Goal: Task Accomplishment & Management: Use online tool/utility

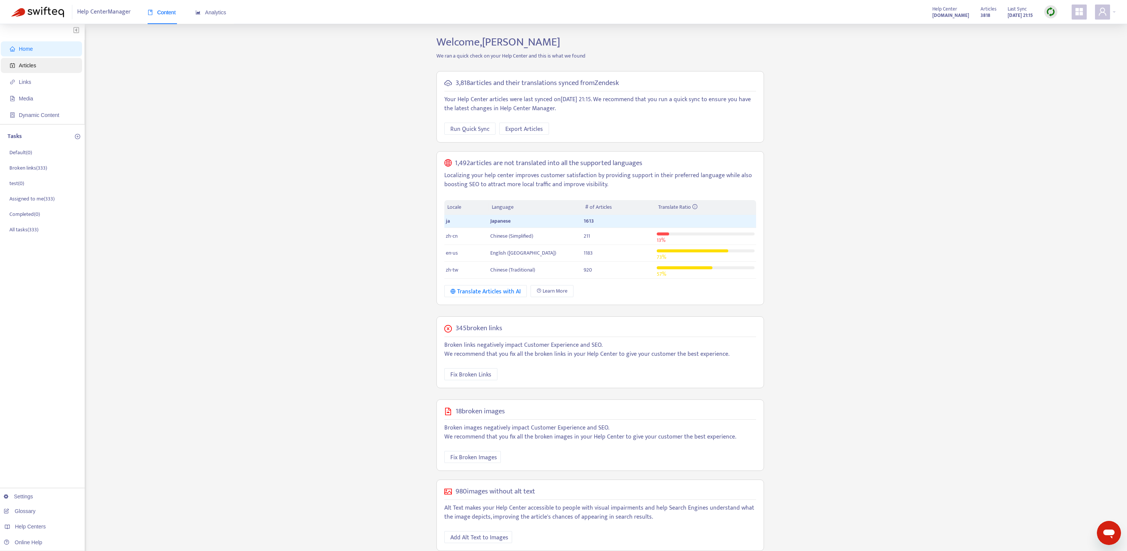
click at [30, 64] on span "Articles" at bounding box center [27, 65] width 17 height 6
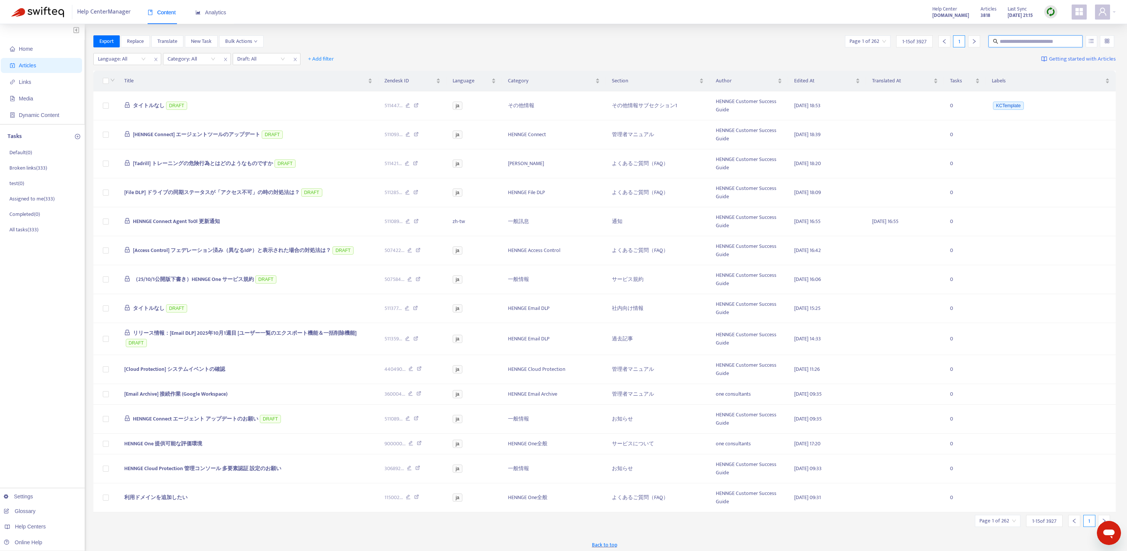
click at [1025, 42] on input "text" at bounding box center [1035, 41] width 72 height 8
paste input "**********"
type input "**********"
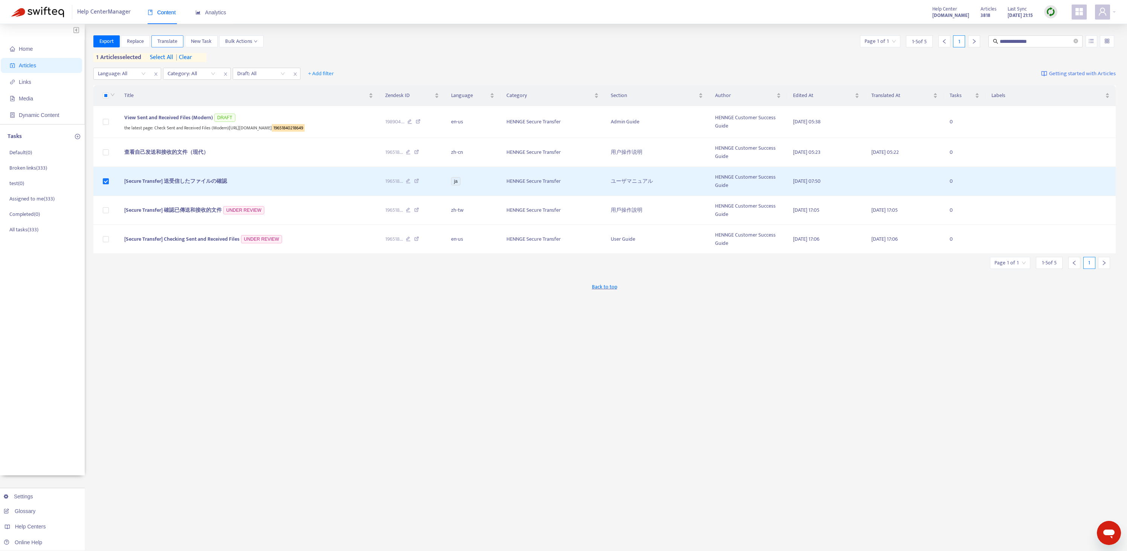
click at [172, 43] on span "Translate" at bounding box center [167, 41] width 20 height 8
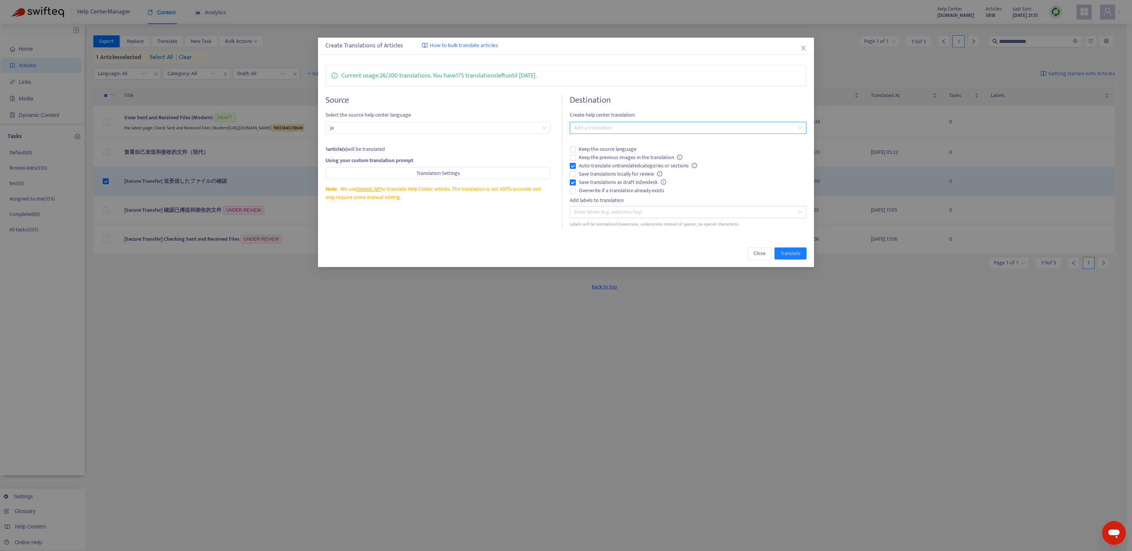
click at [621, 123] on div "Add a translation" at bounding box center [688, 128] width 237 height 12
click at [614, 169] on div "Chinese (Traditional) ( zh-tw )" at bounding box center [688, 167] width 225 height 8
click at [610, 180] on div "English ([GEOGRAPHIC_DATA]) ( en-us )" at bounding box center [688, 179] width 225 height 8
click at [537, 254] on div "Close Translate" at bounding box center [566, 254] width 481 height 12
click at [596, 174] on span "Save translations locally for review" at bounding box center [621, 174] width 90 height 8
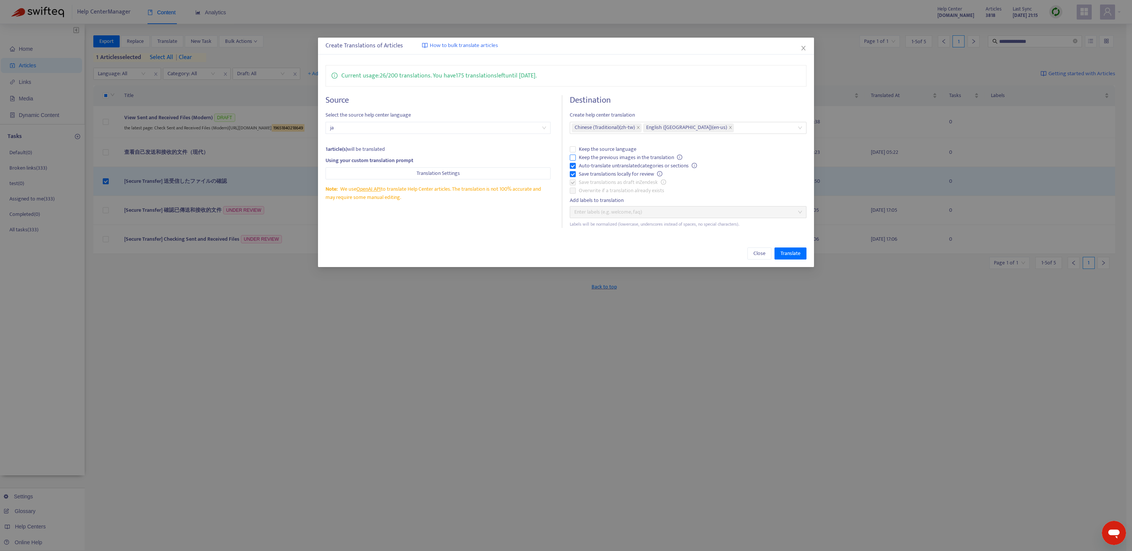
click at [602, 157] on span "Keep the previous images in the translation" at bounding box center [631, 158] width 110 height 8
click at [792, 252] on span "Translate" at bounding box center [791, 254] width 20 height 8
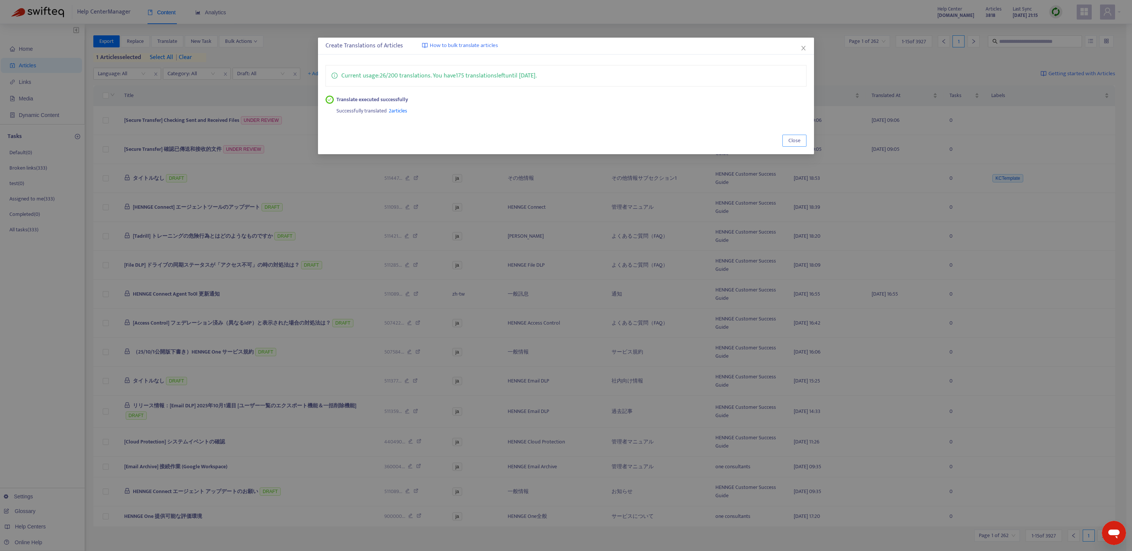
click at [796, 142] on span "Close" at bounding box center [795, 141] width 12 height 8
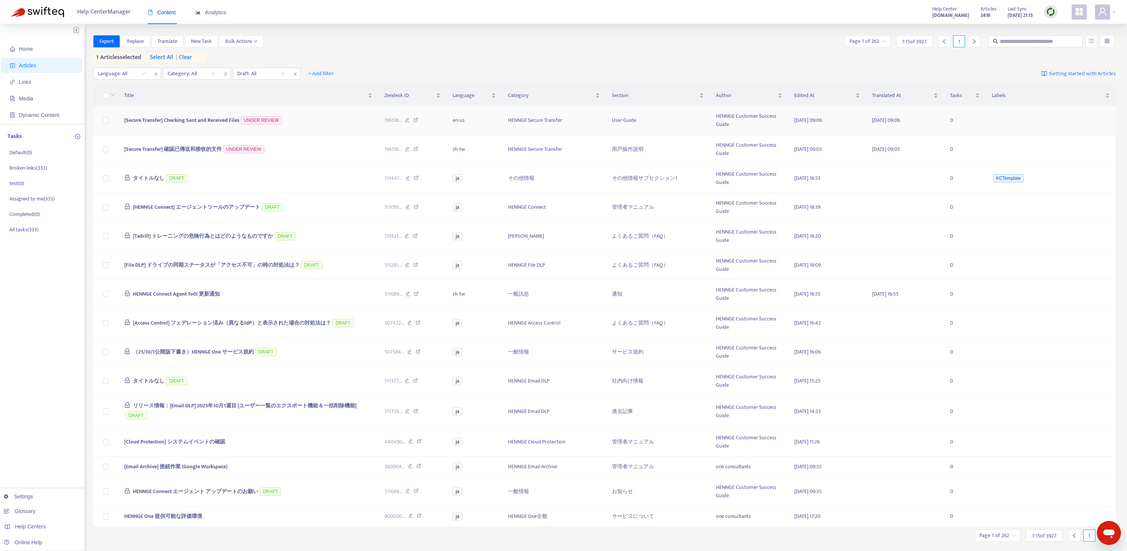
click at [186, 118] on span "[Secure Transfer] Checking Sent and Received Files" at bounding box center [181, 120] width 115 height 9
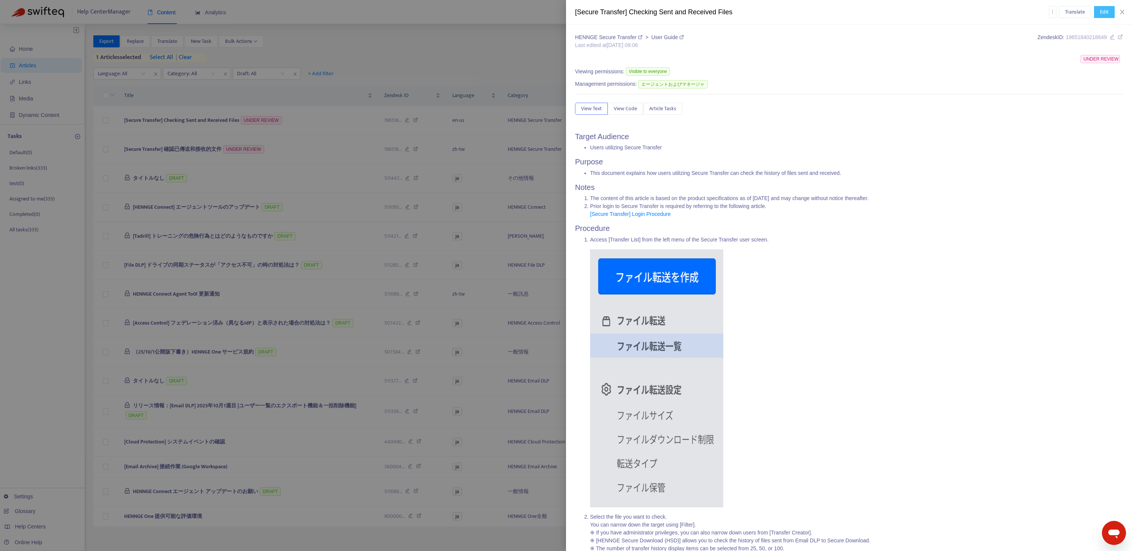
click at [1111, 10] on button "Edit" at bounding box center [1104, 12] width 21 height 12
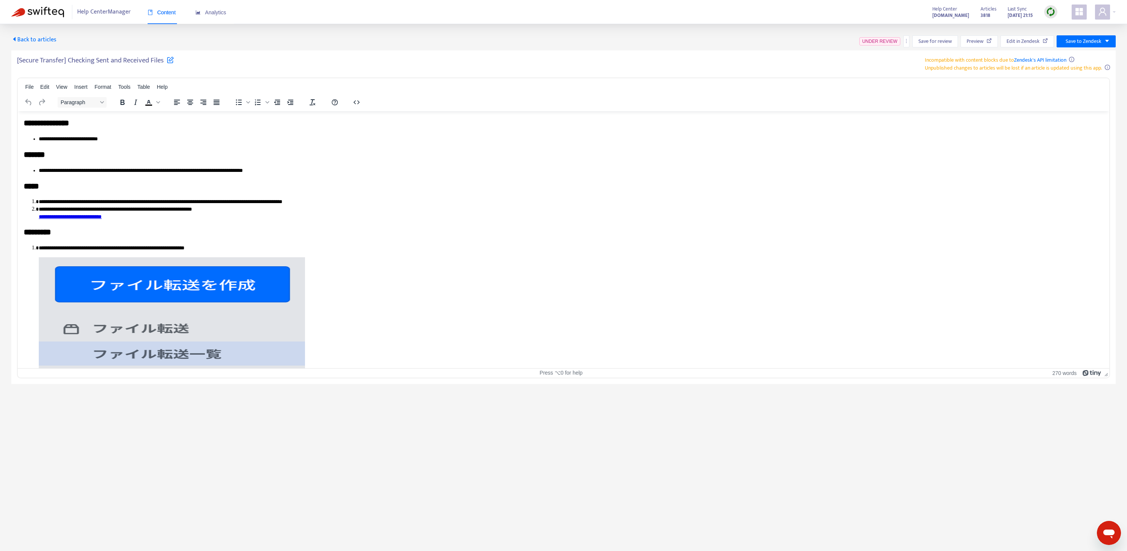
click at [355, 95] on div at bounding box center [358, 102] width 24 height 15
click at [355, 99] on icon "button" at bounding box center [356, 102] width 9 height 9
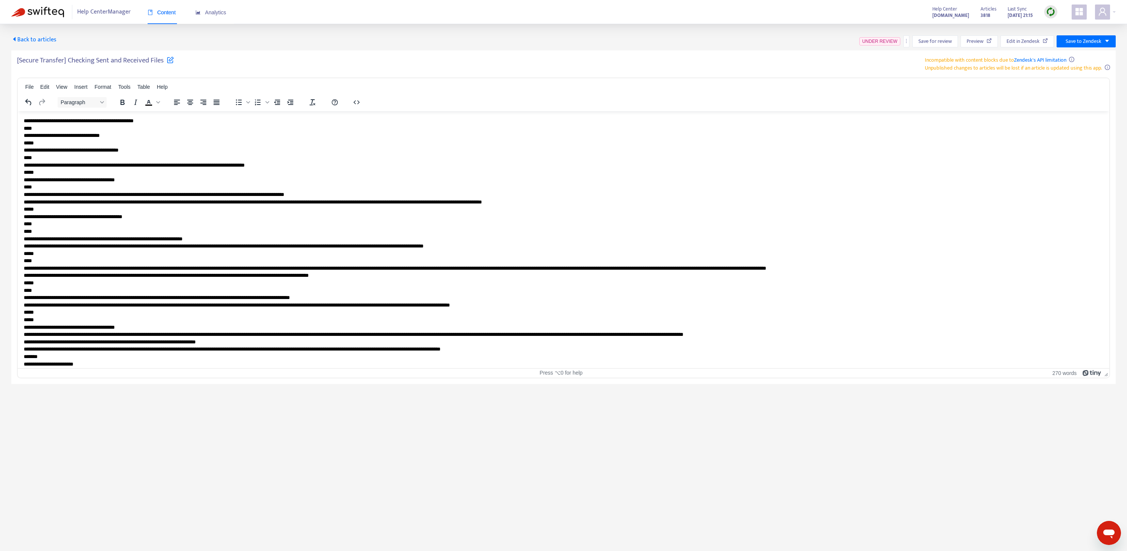
click at [326, 179] on p "**********" at bounding box center [561, 397] width 1074 height 561
